Goal: Task Accomplishment & Management: Manage account settings

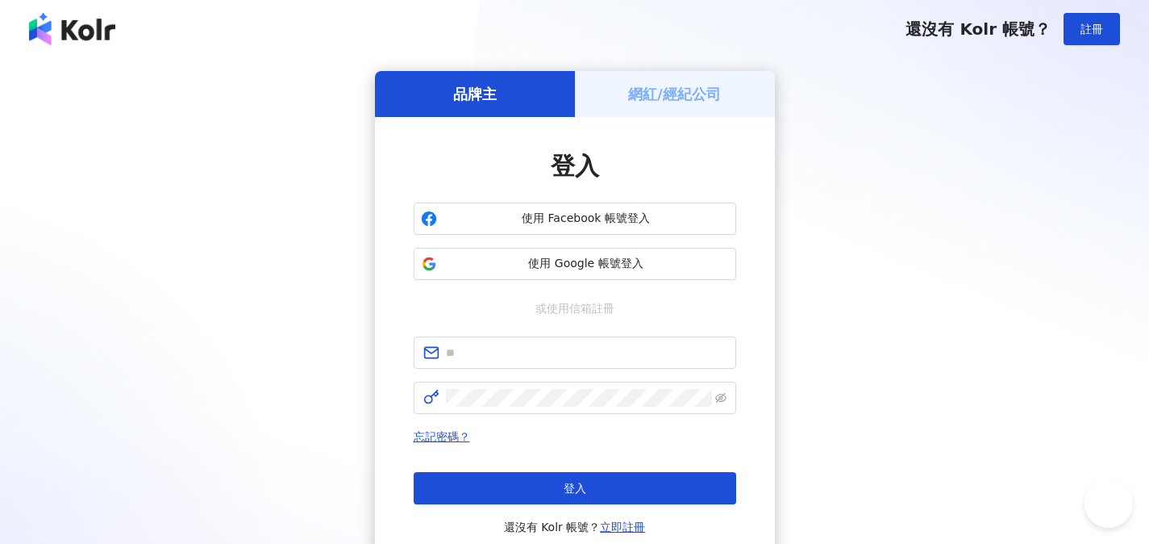
click at [660, 111] on div "網紅/經紀公司" at bounding box center [675, 94] width 200 height 46
click at [663, 100] on h5 "網紅/經紀公司" at bounding box center [674, 94] width 93 height 20
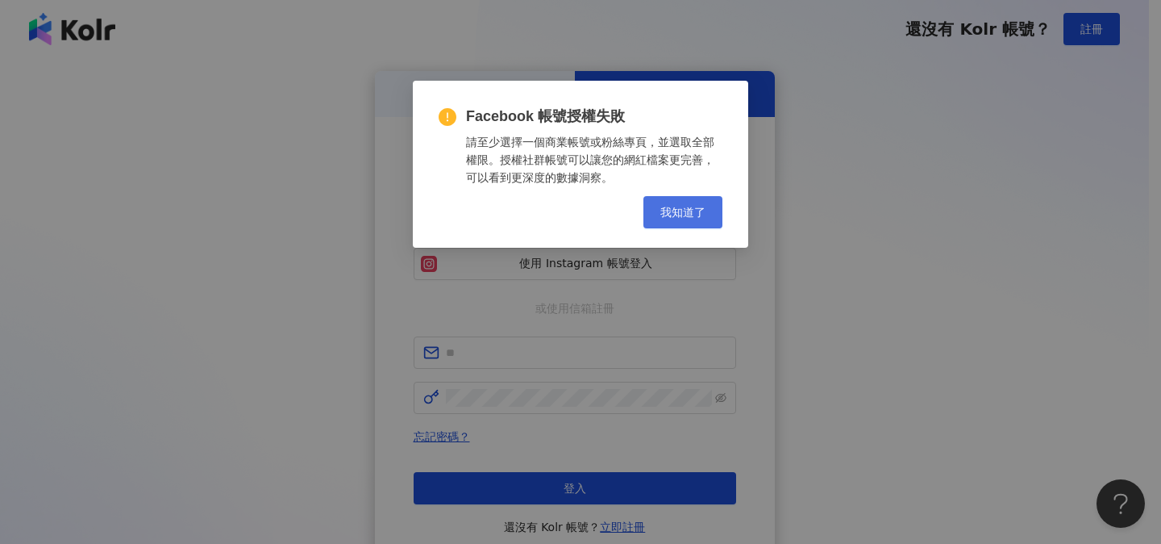
click at [674, 211] on span "我知道了" at bounding box center [683, 212] width 45 height 13
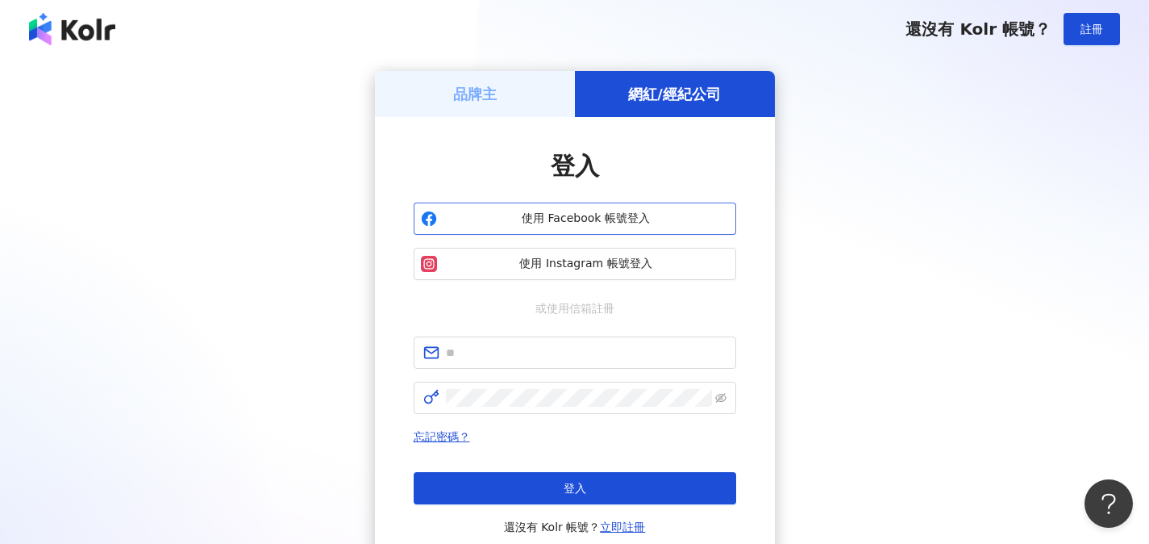
click at [632, 222] on span "使用 Facebook 帳號登入" at bounding box center [587, 219] width 286 height 16
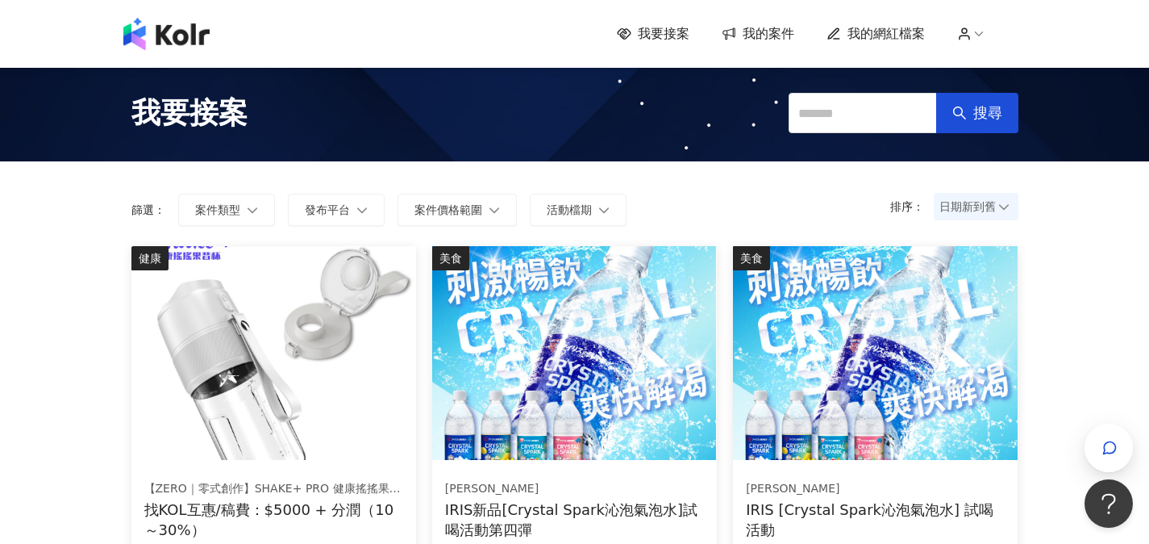
click at [753, 31] on span "我的案件" at bounding box center [769, 34] width 52 height 18
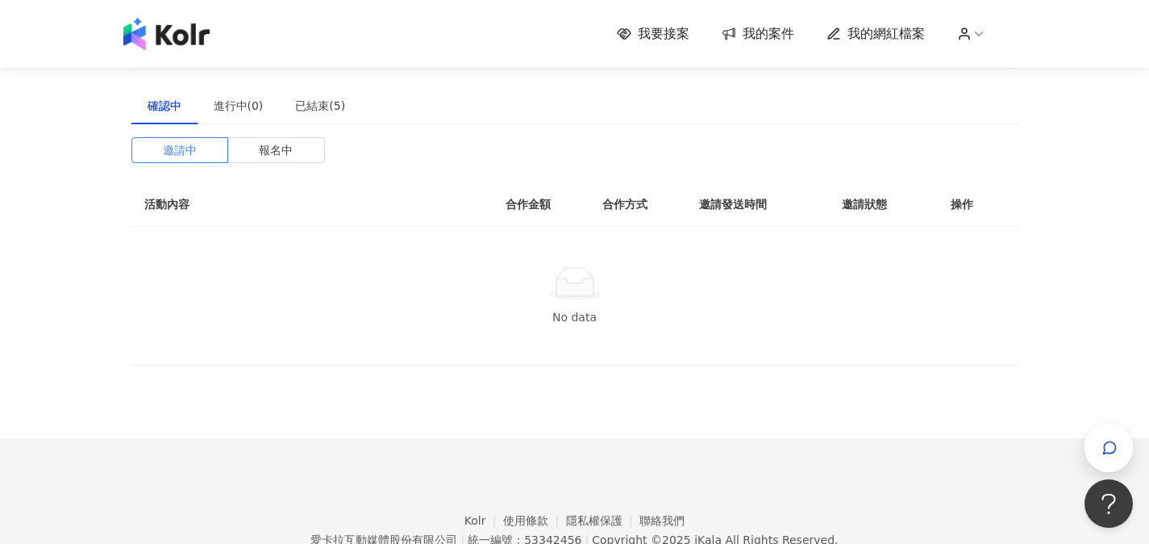
click at [866, 28] on span "我的網紅檔案" at bounding box center [886, 34] width 77 height 18
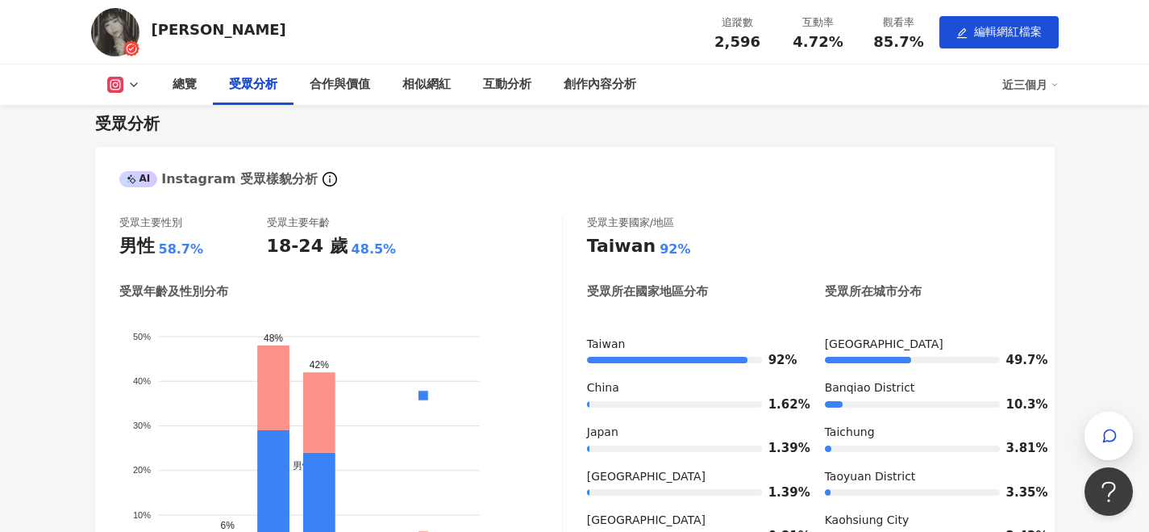
scroll to position [1093, 0]
